Goal: Find specific page/section: Find specific page/section

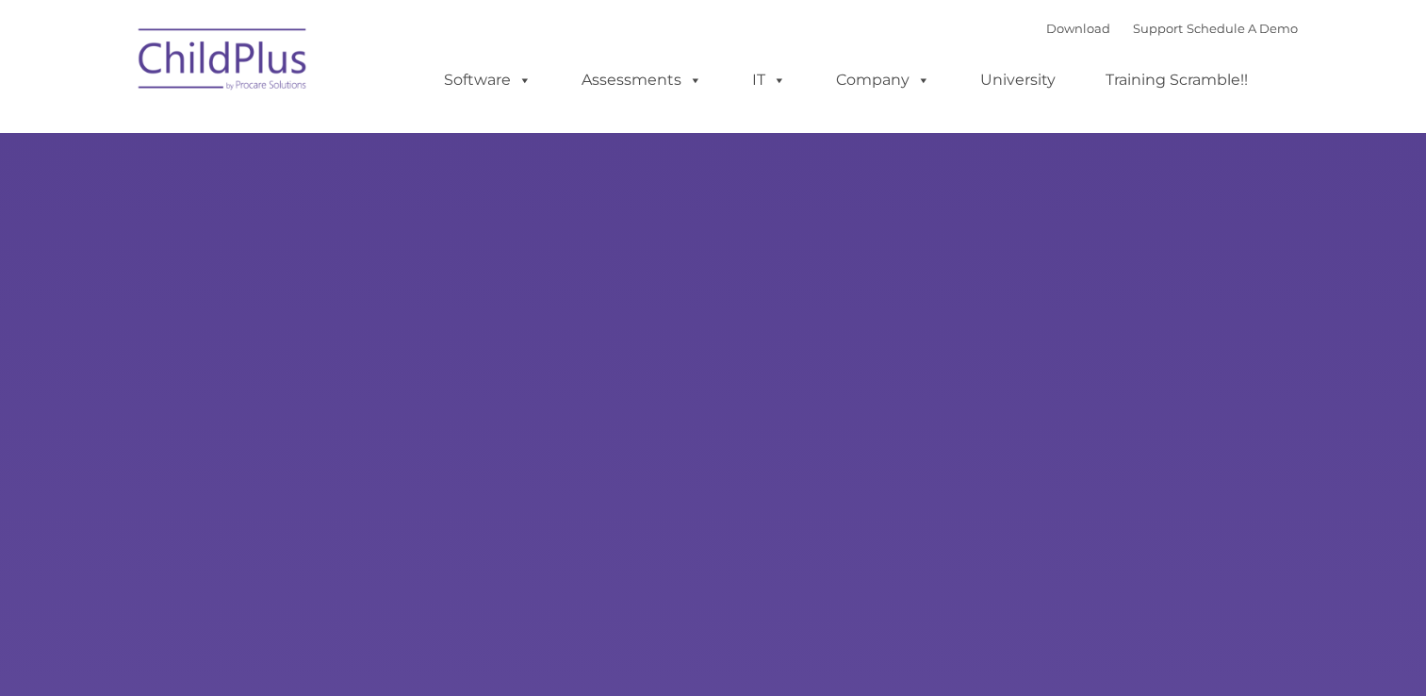
select select "MEDIUM"
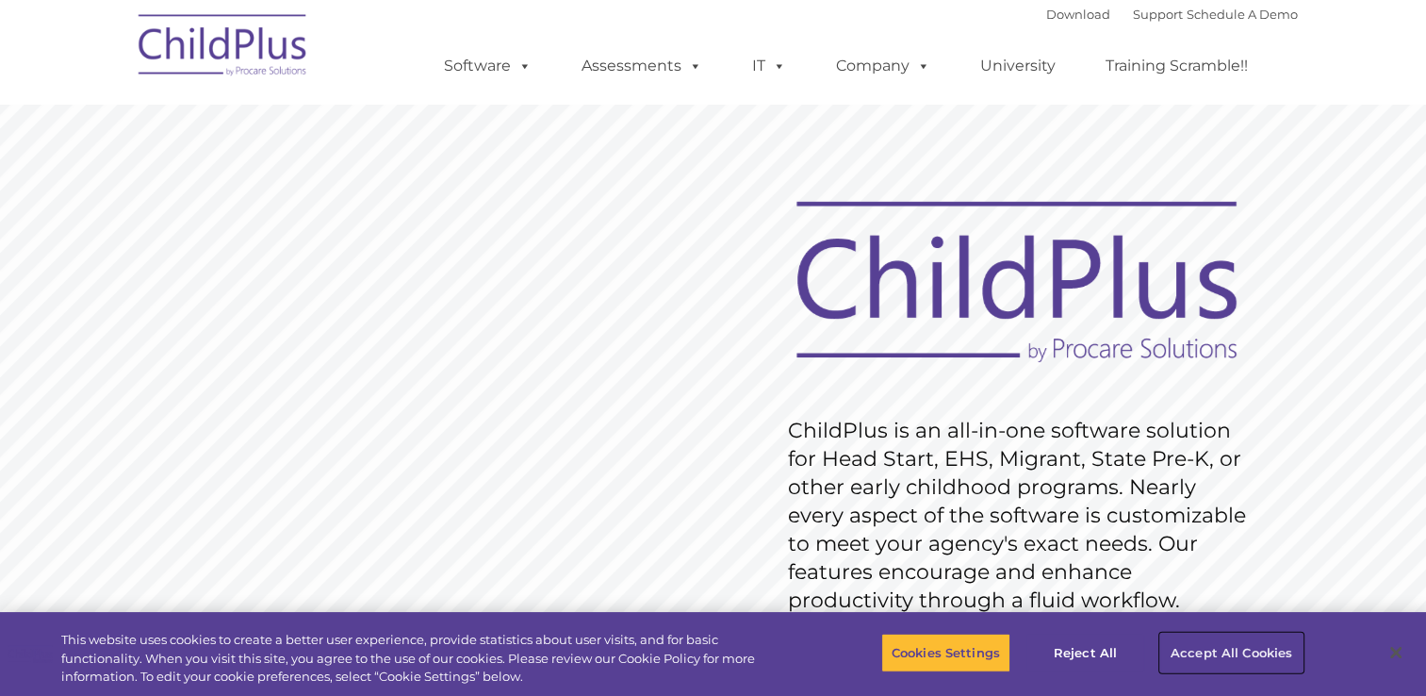
click at [1278, 651] on button "Accept All Cookies" at bounding box center [1232, 653] width 142 height 40
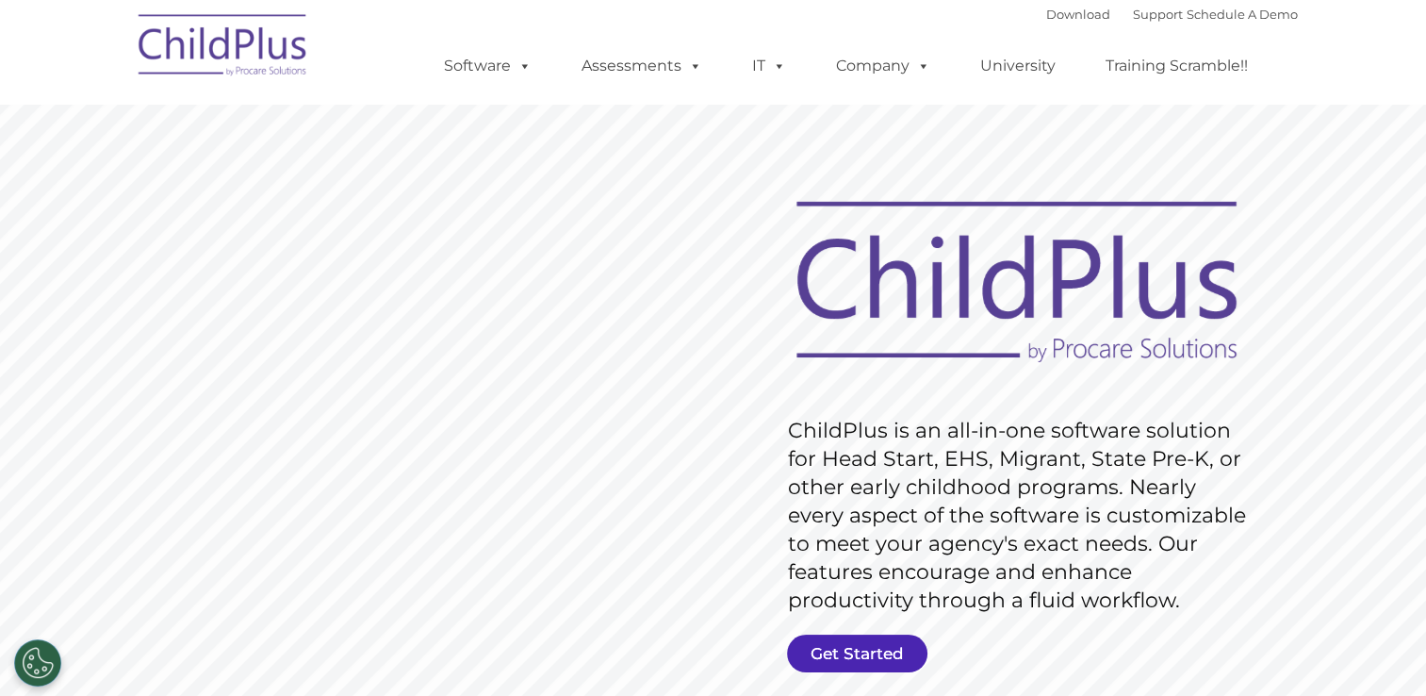
click at [861, 654] on link "Get Started" at bounding box center [857, 653] width 140 height 38
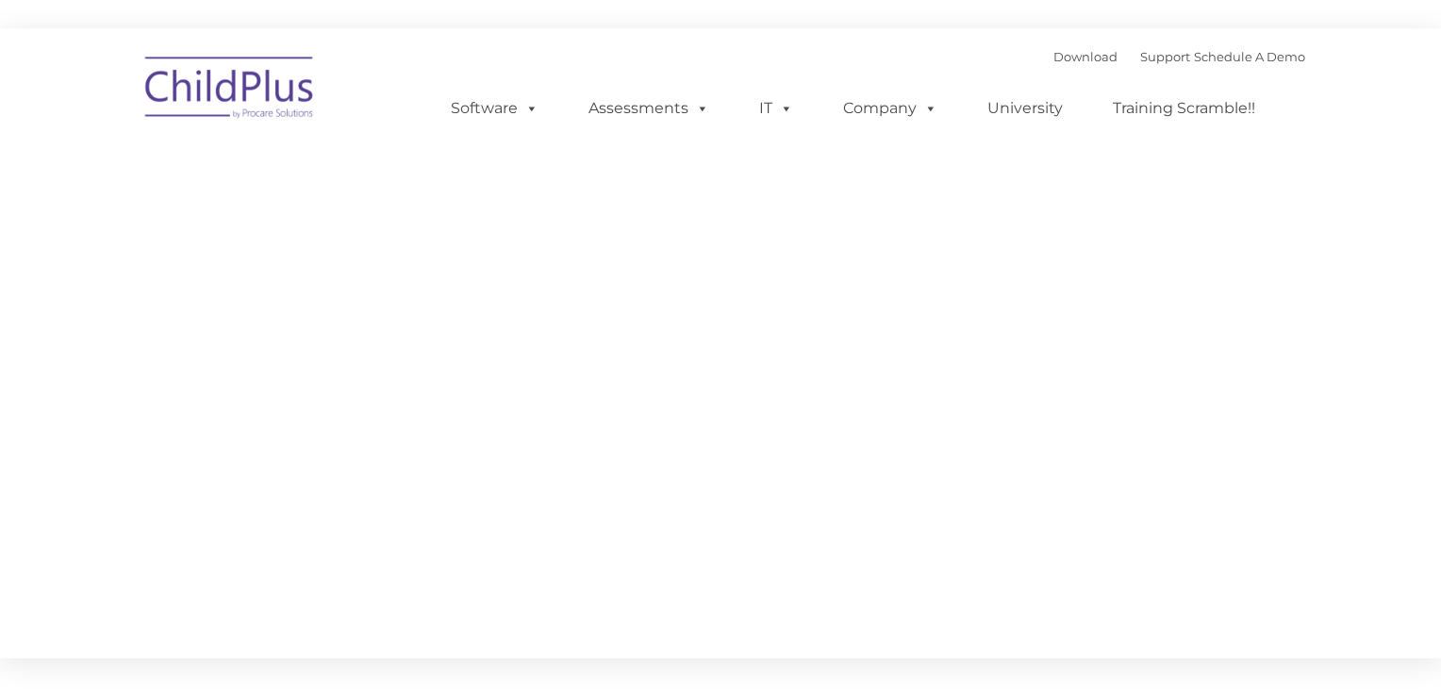
type input ""
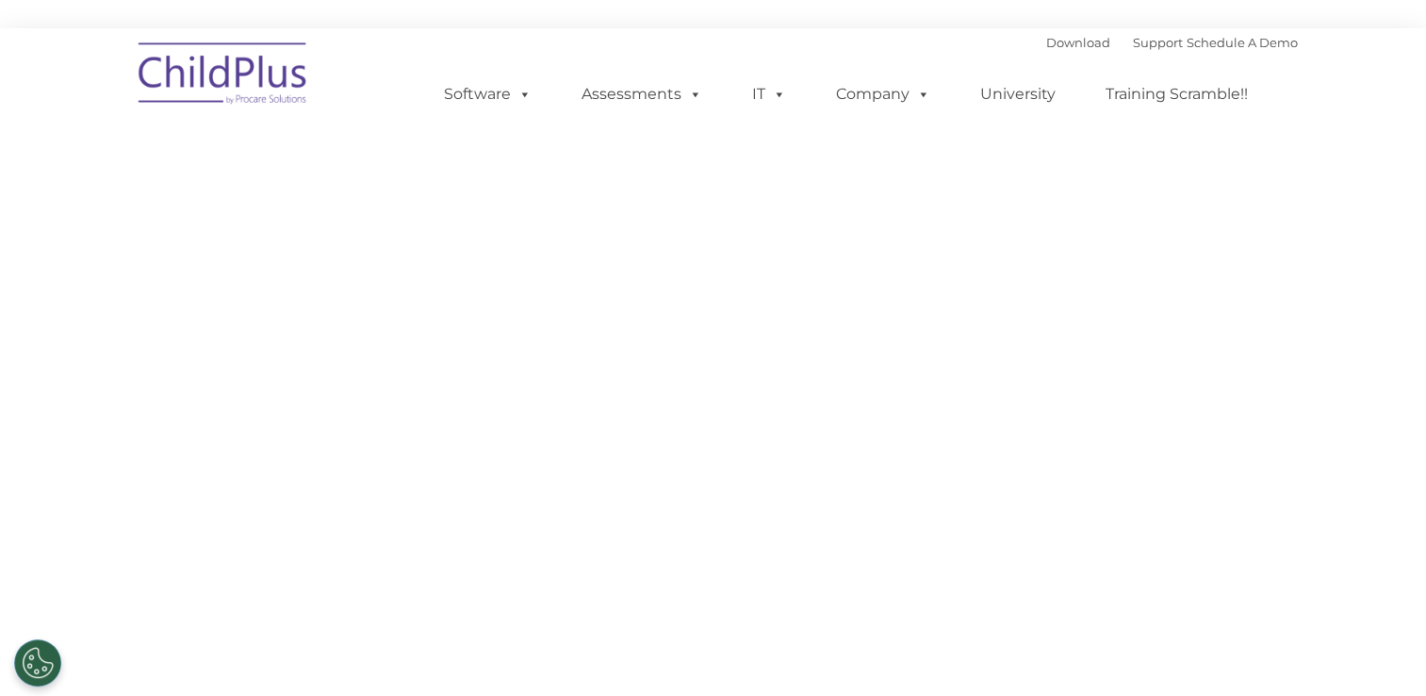
select select "MEDIUM"
